Goal: Transaction & Acquisition: Purchase product/service

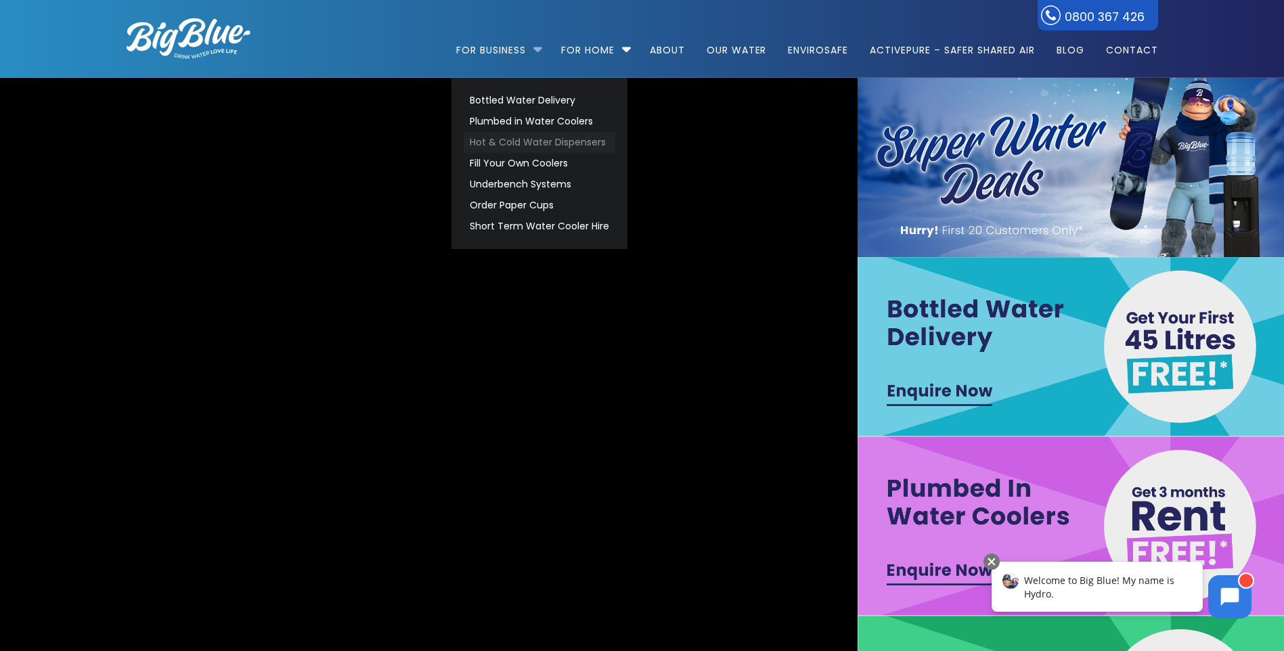
click at [515, 143] on link "Hot & Cold Water Dispensers" at bounding box center [540, 142] width 152 height 21
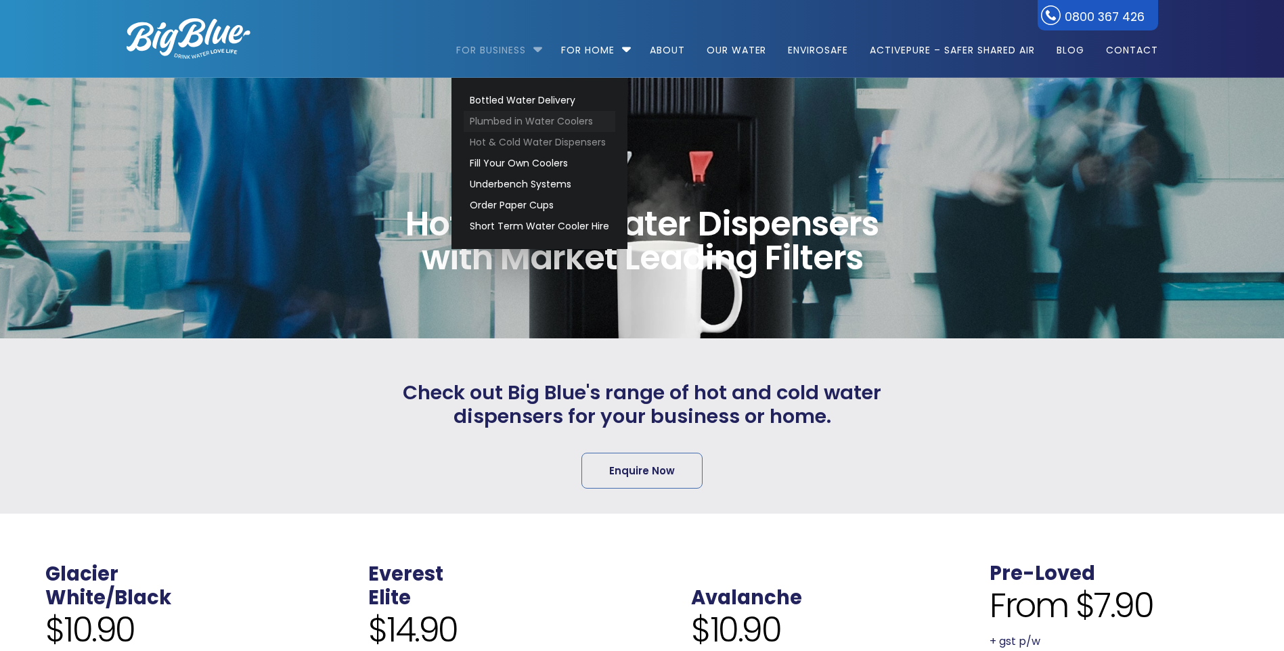
click at [507, 122] on link "Plumbed in Water Coolers" at bounding box center [540, 121] width 152 height 21
